Goal: Task Accomplishment & Management: Complete application form

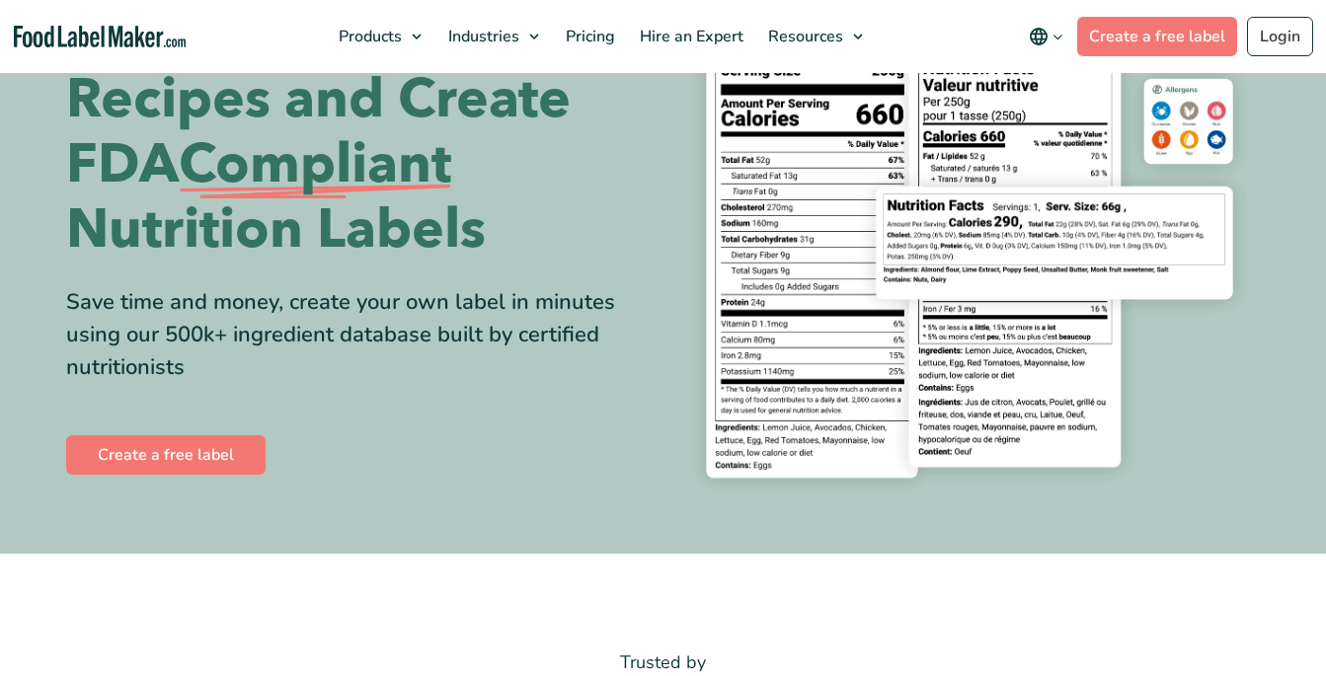
scroll to position [189, 0]
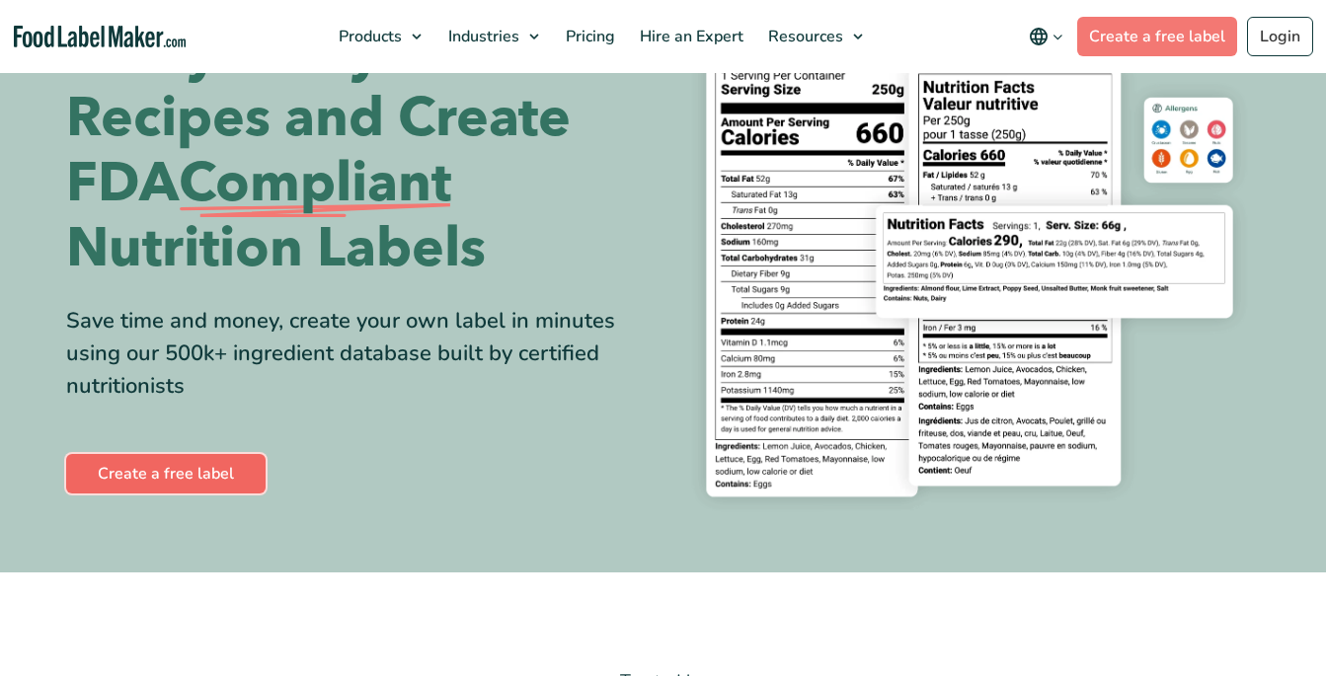
click at [227, 476] on link "Create a free label" at bounding box center [165, 473] width 199 height 39
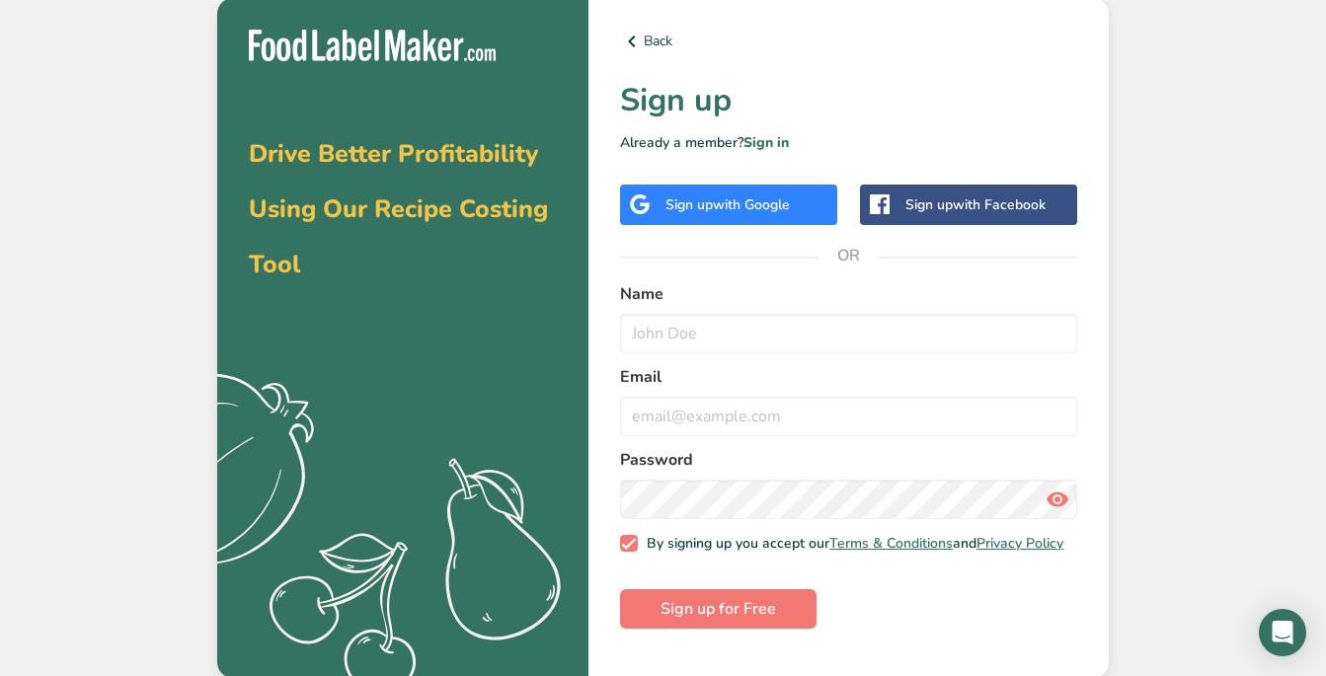
scroll to position [1, 0]
click at [1115, 362] on div "Drive Better Profitability Using Our Recipe Costing Tool .a{fill:#f5f3ed;} Back…" at bounding box center [663, 337] width 1326 height 676
click at [1175, 322] on div "Drive Better Profitability Using Our Recipe Costing Tool .a{fill:#f5f3ed;} Back…" at bounding box center [663, 337] width 1326 height 676
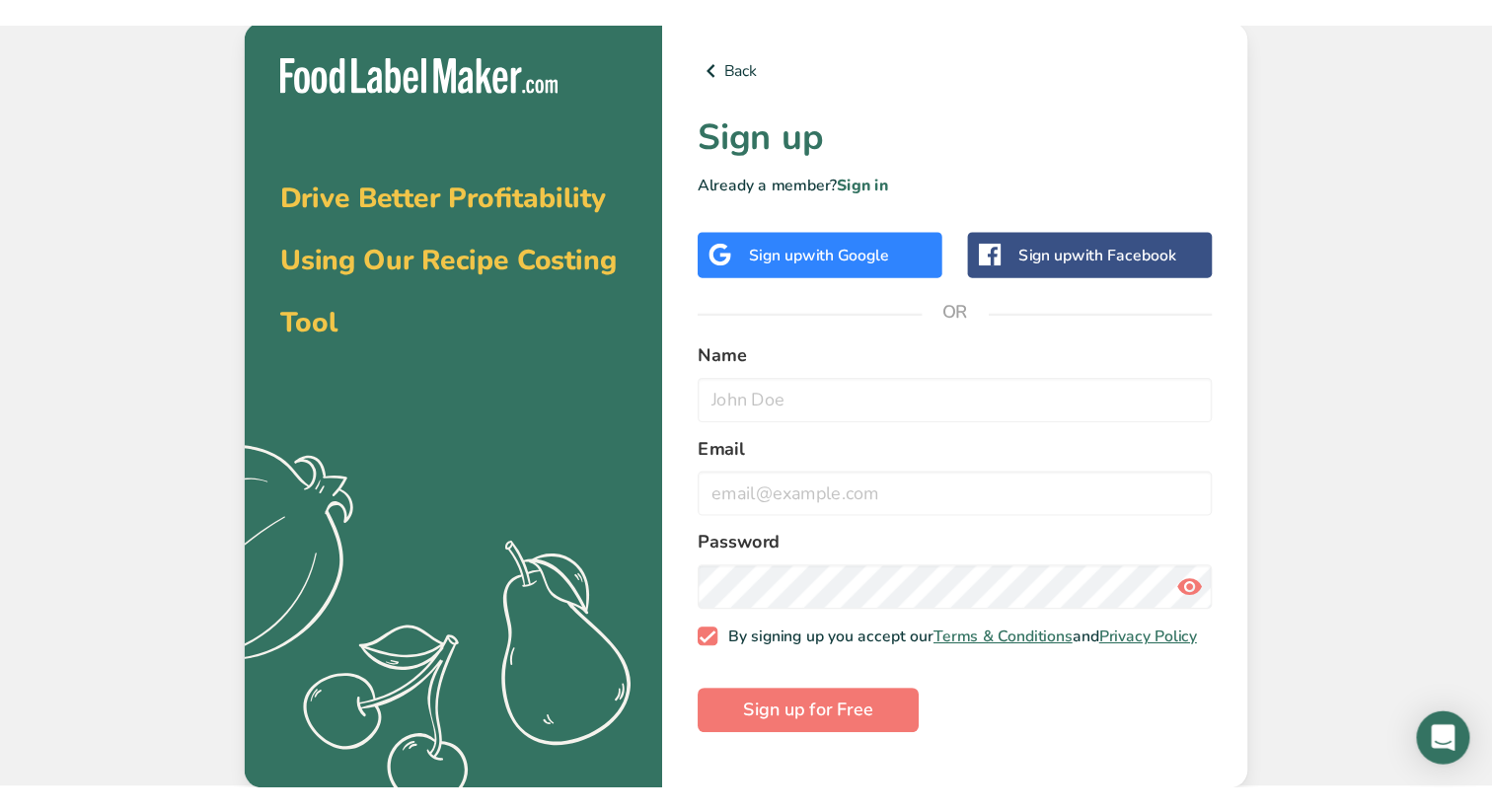
scroll to position [0, 0]
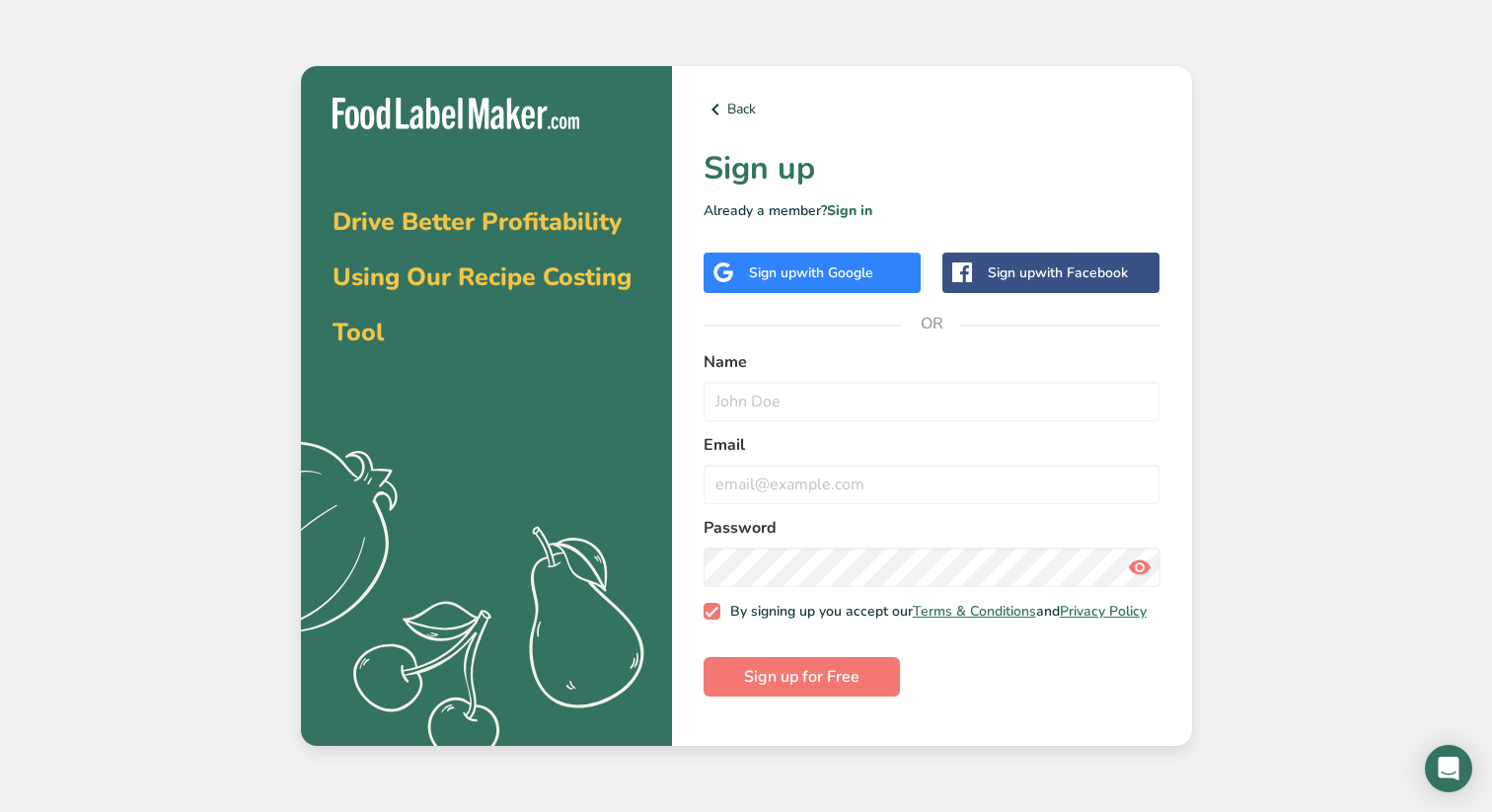
click at [740, 97] on div "Back Sign up Already a member? Sign in Sign up with Google Sign up with Faceboo…" at bounding box center [932, 406] width 520 height 681
click at [737, 107] on link "Back" at bounding box center [932, 110] width 457 height 24
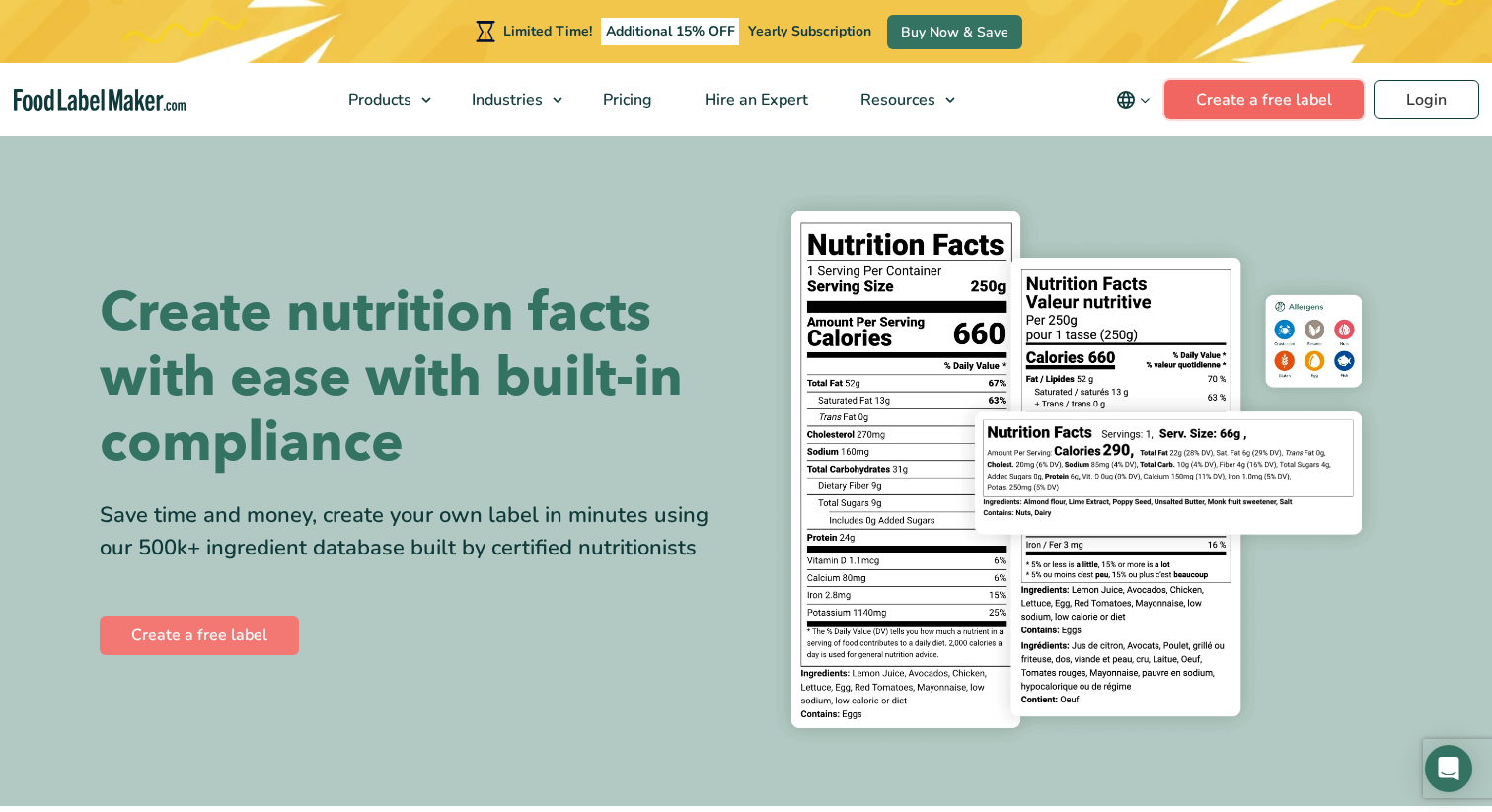
click at [1230, 107] on link "Create a free label" at bounding box center [1264, 99] width 199 height 39
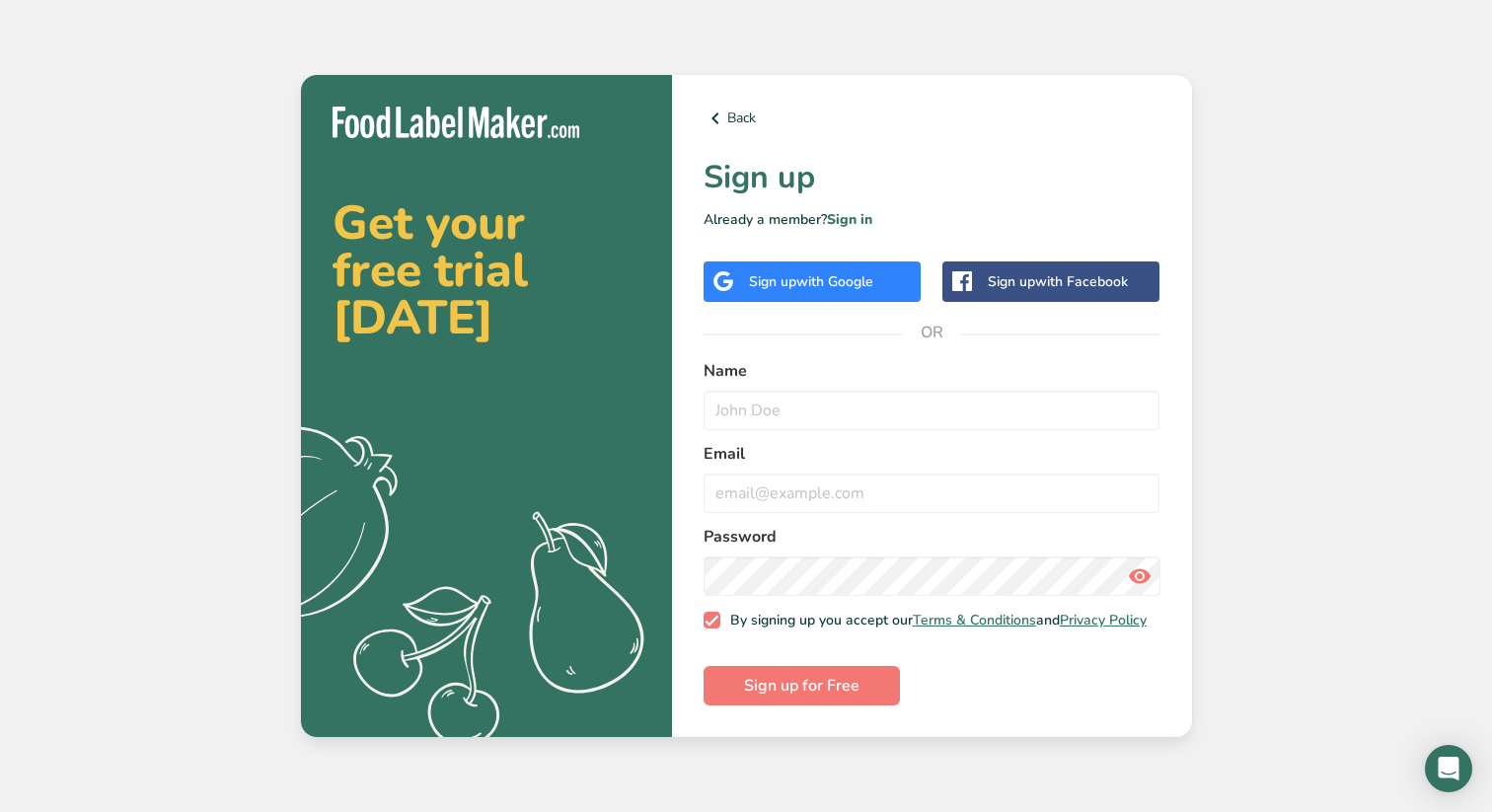
click at [889, 281] on div "Sign up with Google" at bounding box center [812, 282] width 217 height 40
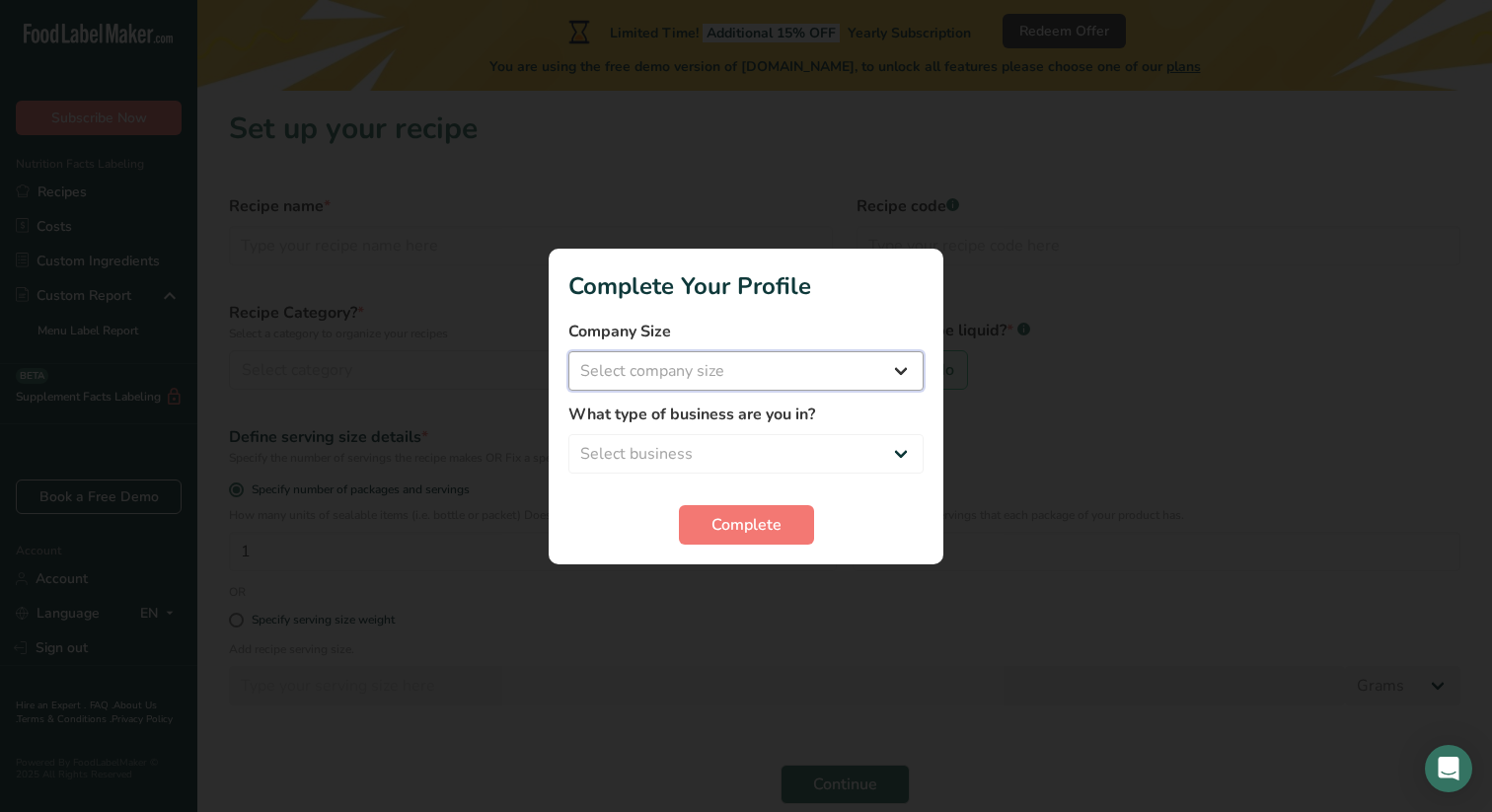
click at [768, 377] on select "Select company size Fewer than 10 Employees 10 to 50 Employees 51 to 500 Employ…" at bounding box center [746, 370] width 355 height 39
select select "1"
click at [569, 351] on select "Select company size Fewer than 10 Employees 10 to 50 Employees 51 to 500 Employ…" at bounding box center [746, 370] width 355 height 39
click at [773, 449] on select "Select business Packaged Food Manufacturer Restaurant & Cafe Bakery Meal Plans …" at bounding box center [746, 453] width 355 height 39
select select "1"
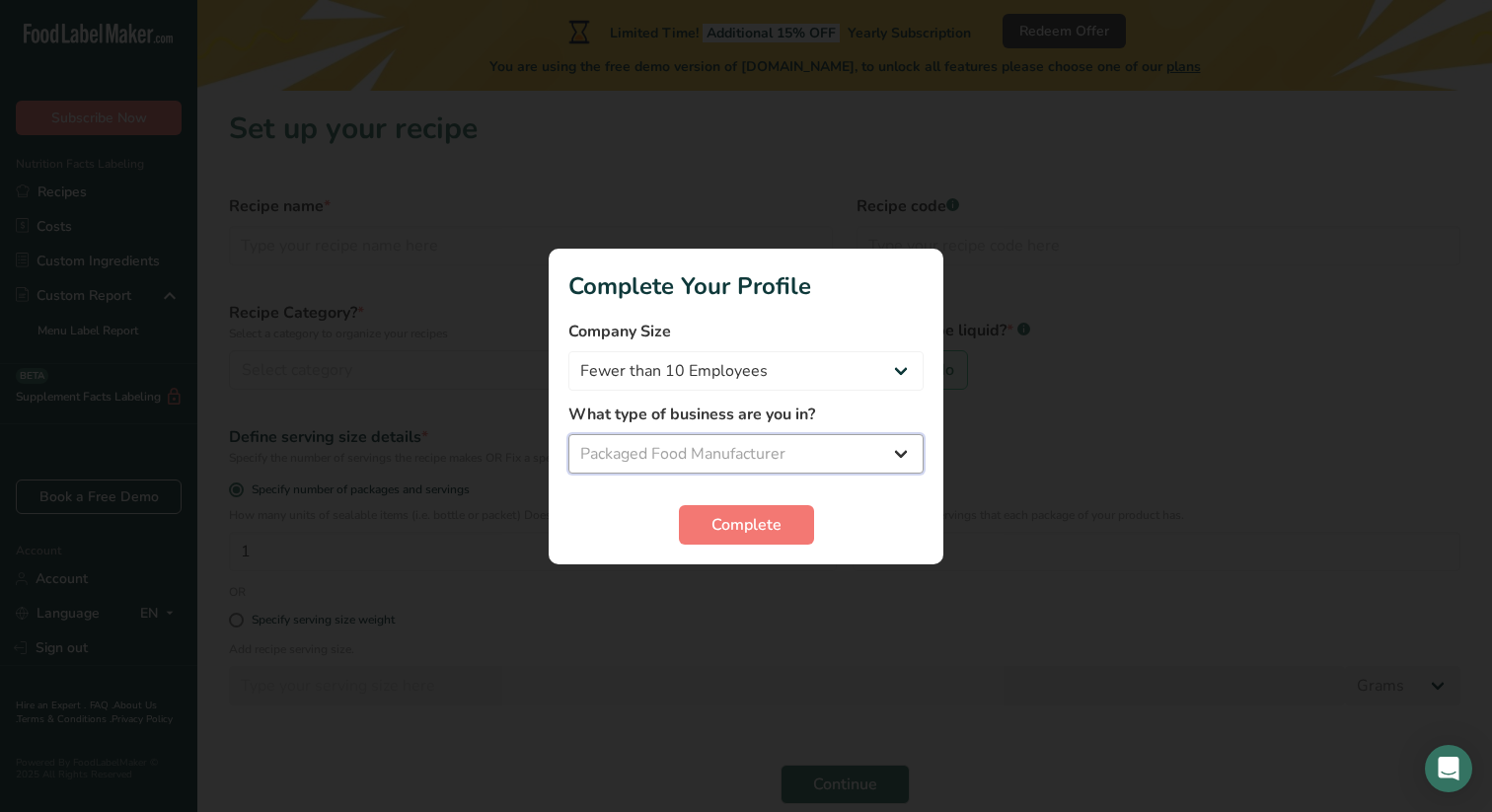
click at [569, 434] on select "Select business Packaged Food Manufacturer Restaurant & Cafe Bakery Meal Plans …" at bounding box center [746, 453] width 355 height 39
click at [750, 520] on span "Complete" at bounding box center [747, 525] width 70 height 24
